Goal: Navigation & Orientation: Find specific page/section

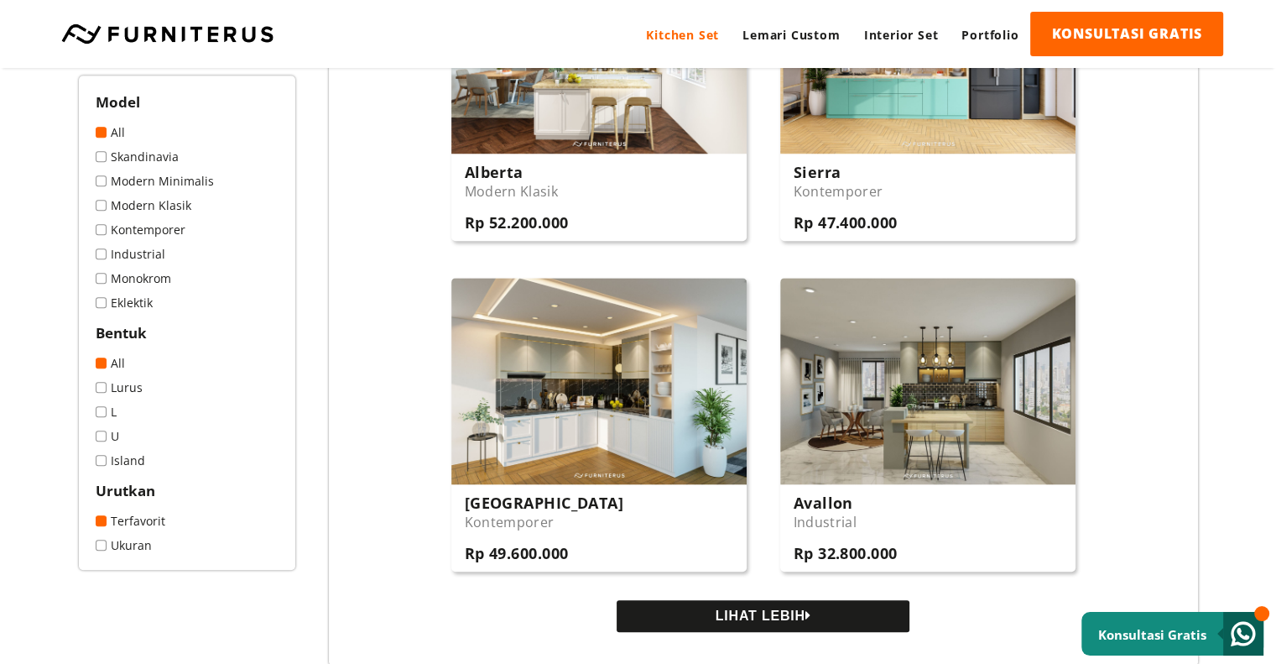
scroll to position [1594, 0]
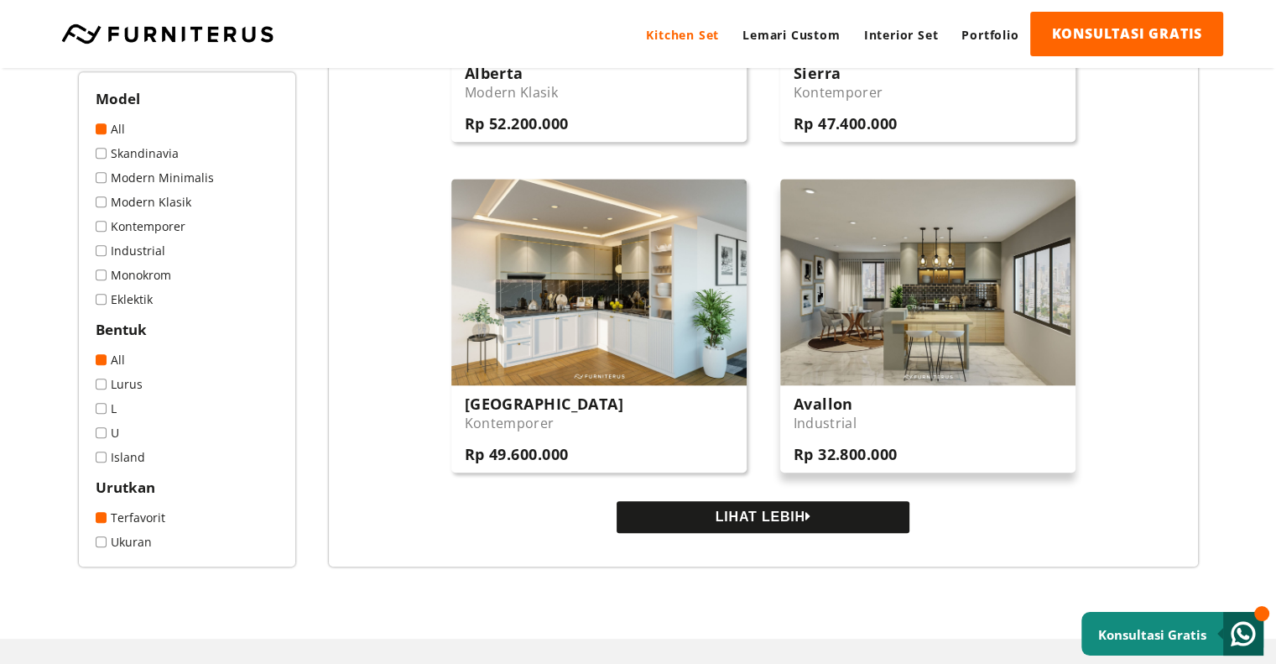
click at [816, 405] on h3 "Avallon" at bounding box center [846, 404] width 104 height 20
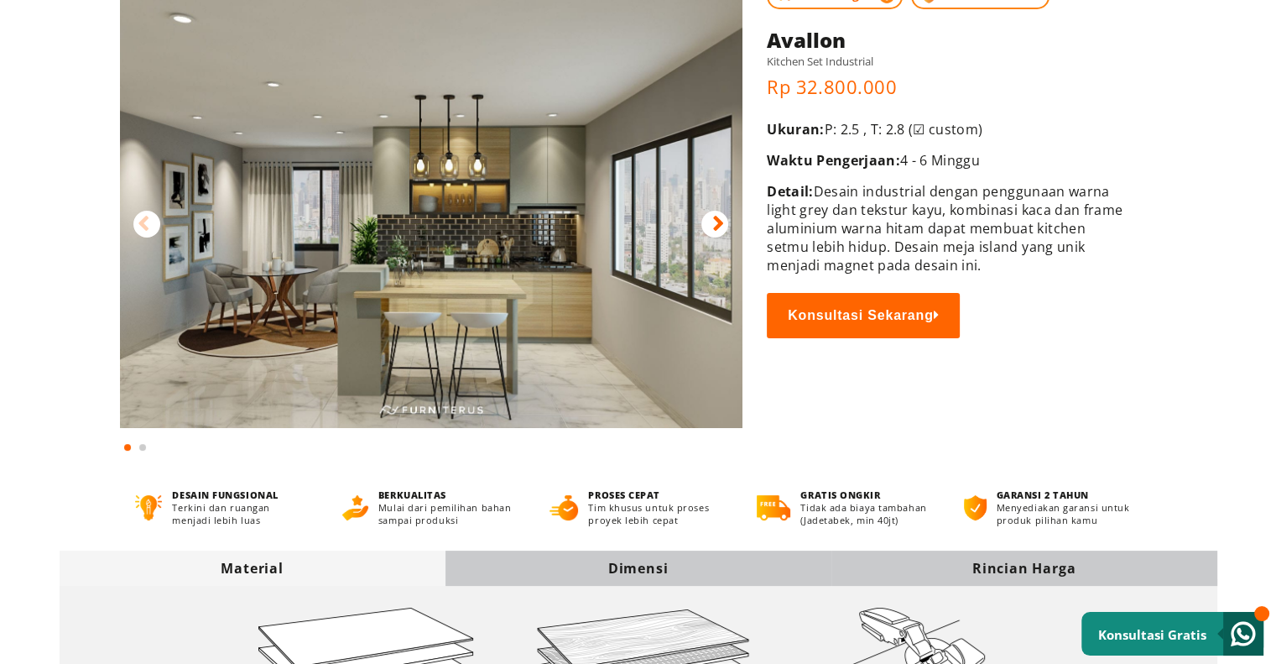
scroll to position [168, 0]
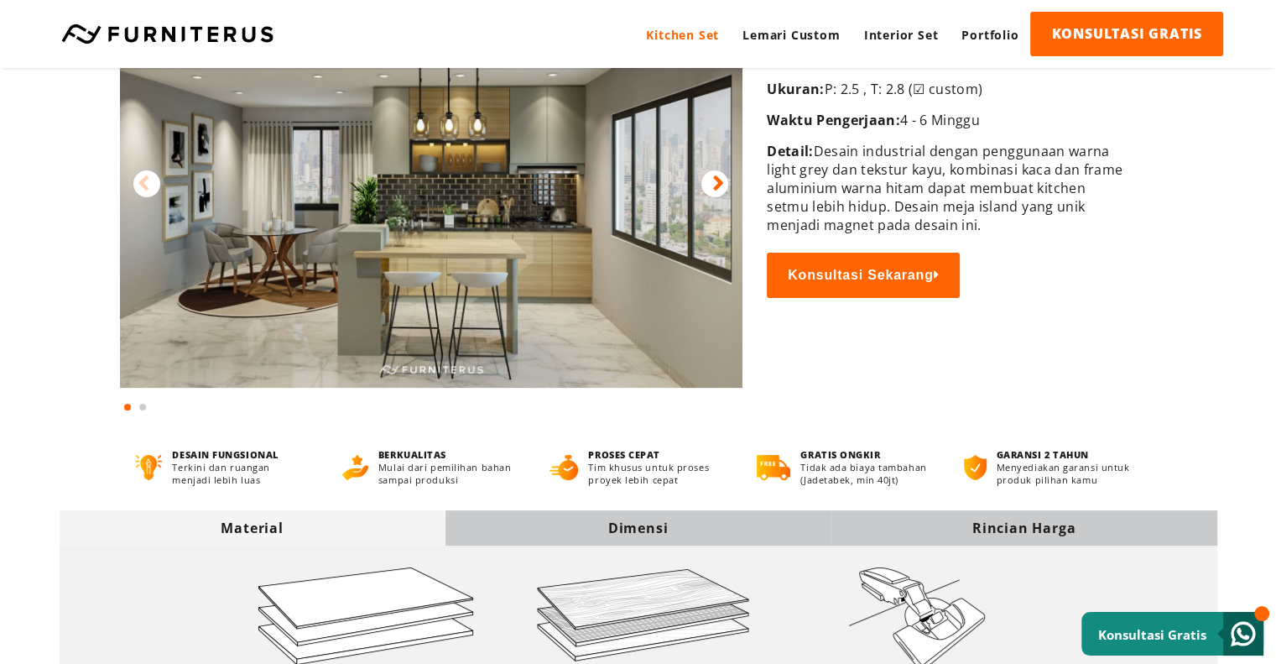
click at [710, 190] on div at bounding box center [715, 183] width 27 height 27
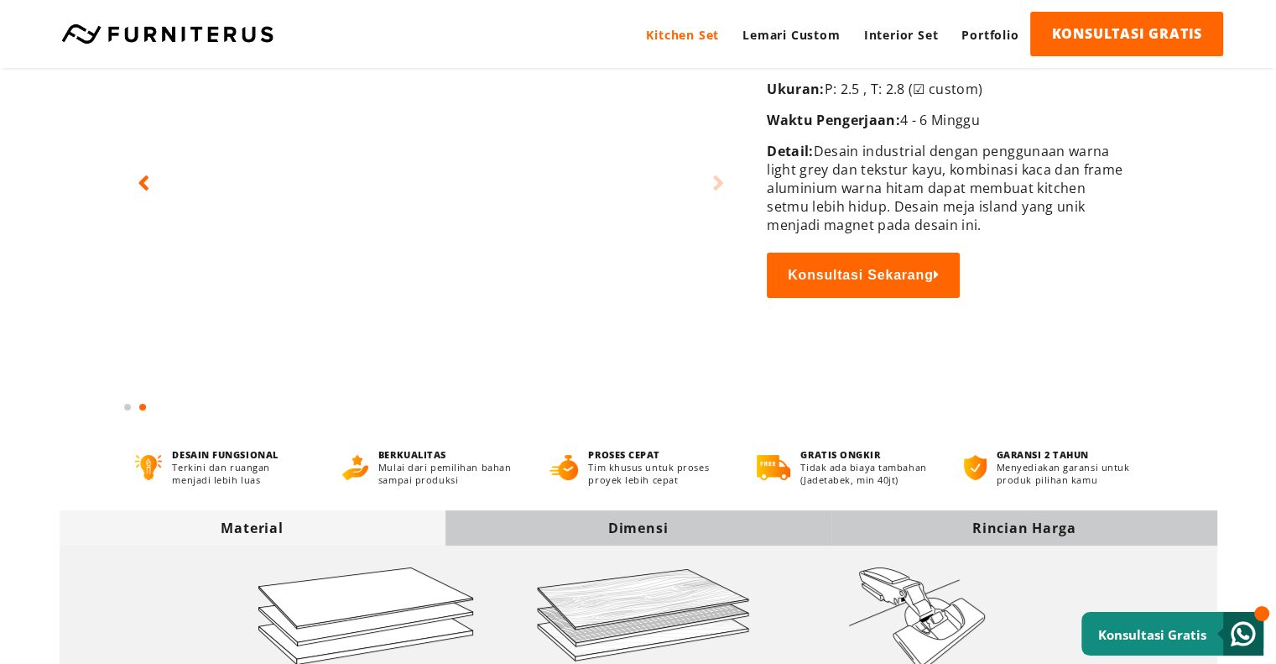
click at [710, 190] on div at bounding box center [715, 183] width 27 height 27
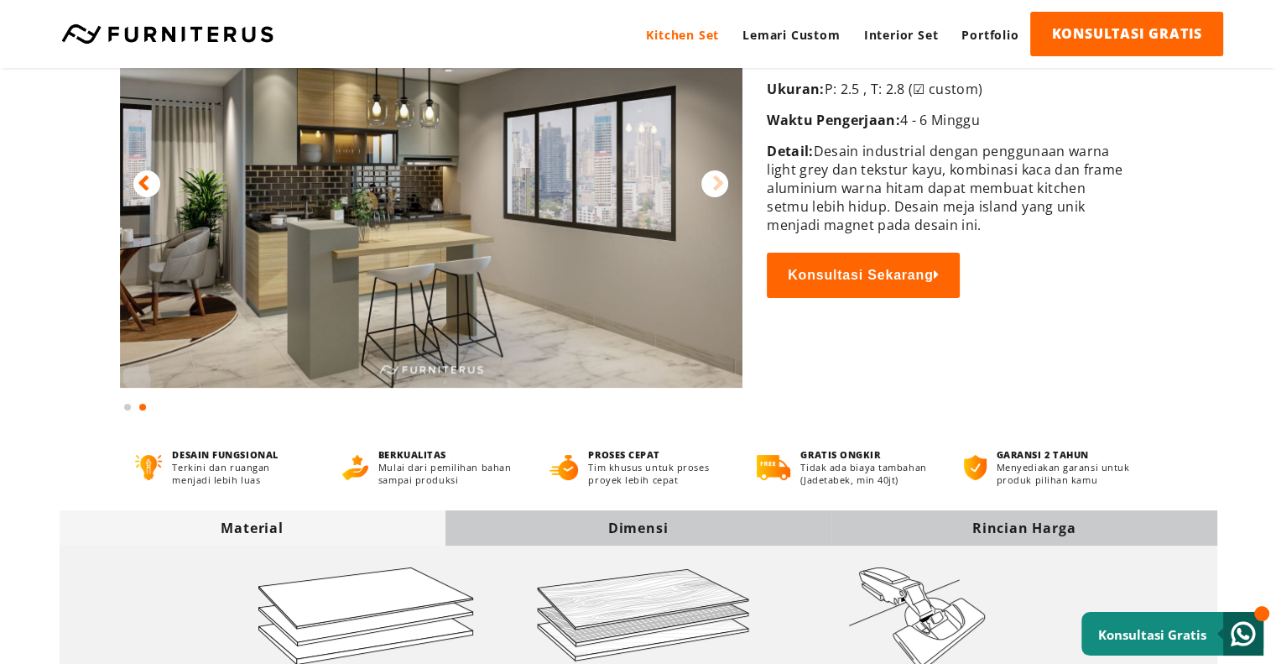
click at [710, 190] on div at bounding box center [715, 183] width 27 height 27
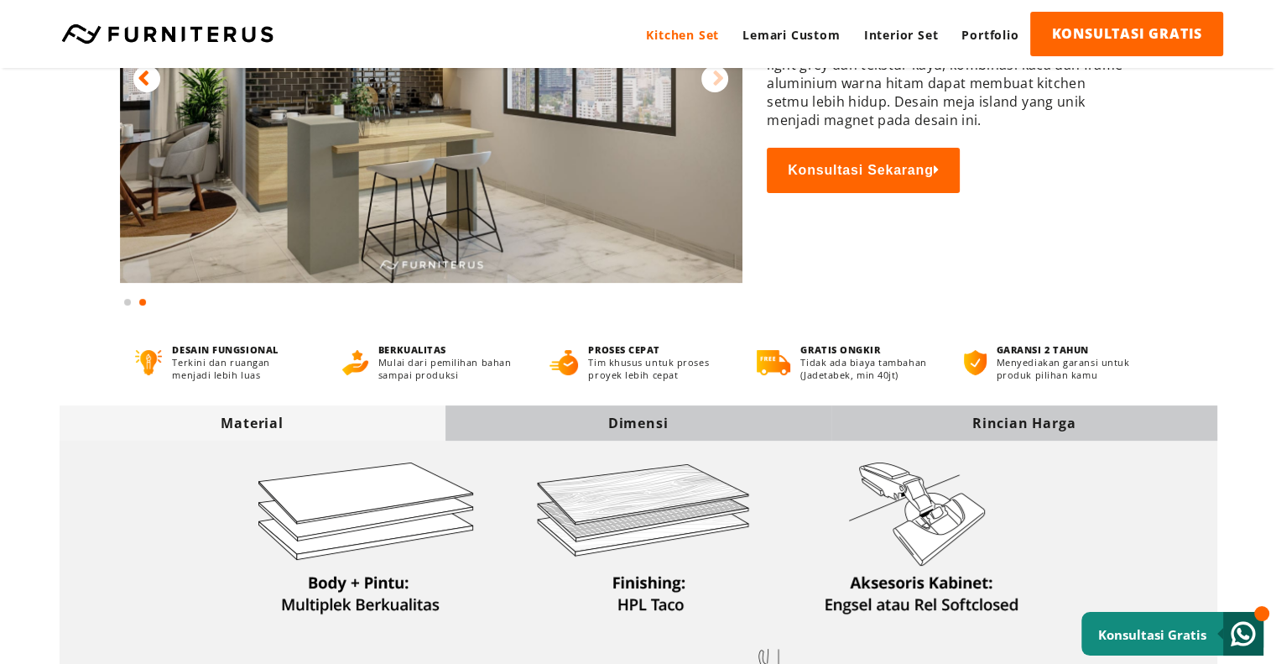
scroll to position [0, 0]
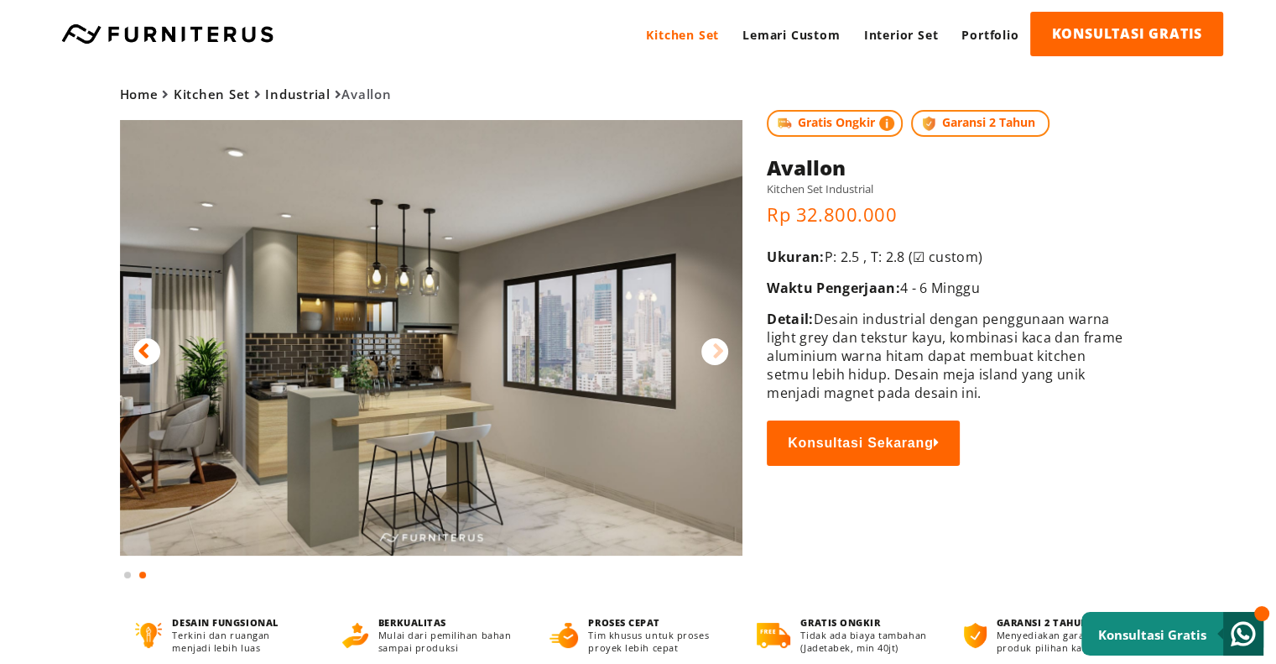
click at [191, 40] on link at bounding box center [167, 33] width 229 height 20
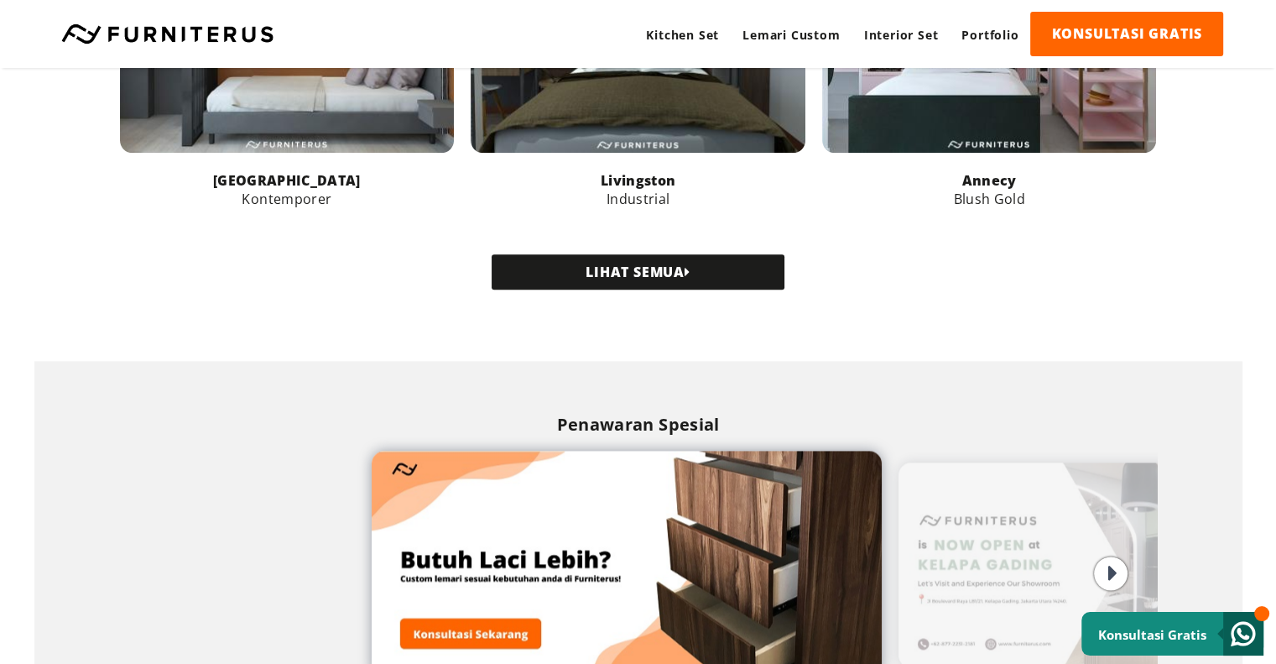
scroll to position [2434, 0]
